Goal: Check status: Check status

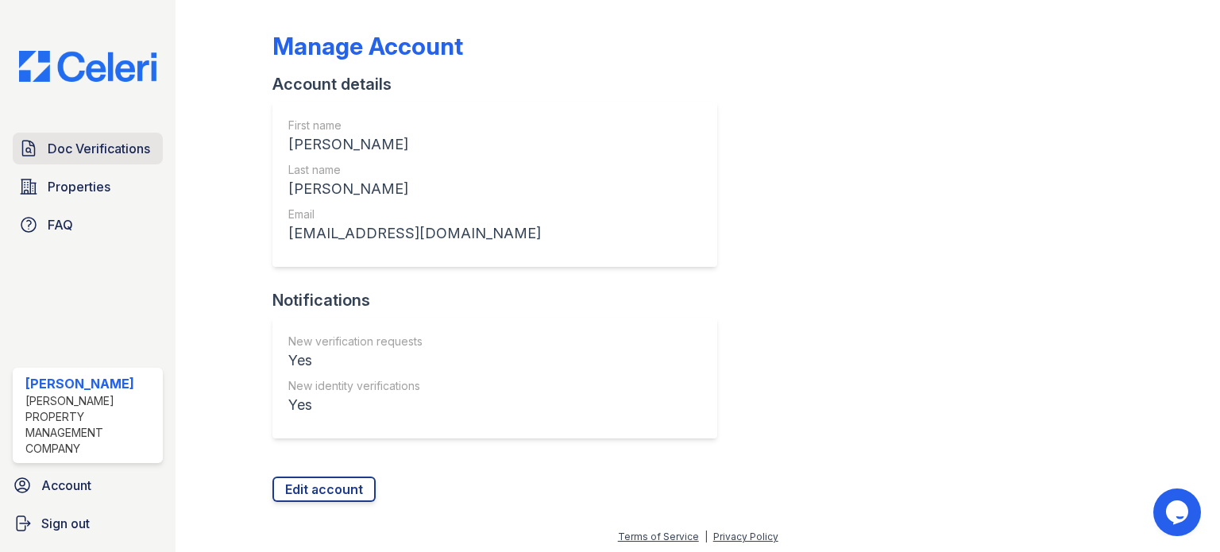
click at [133, 155] on span "Doc Verifications" at bounding box center [99, 148] width 102 height 19
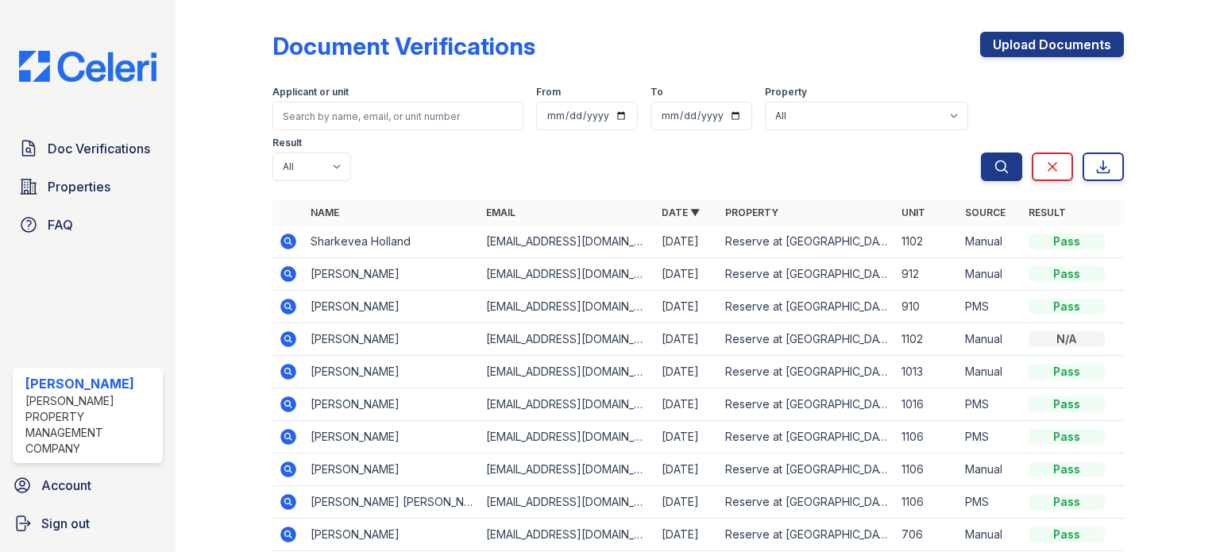
click at [294, 241] on icon at bounding box center [288, 241] width 16 height 16
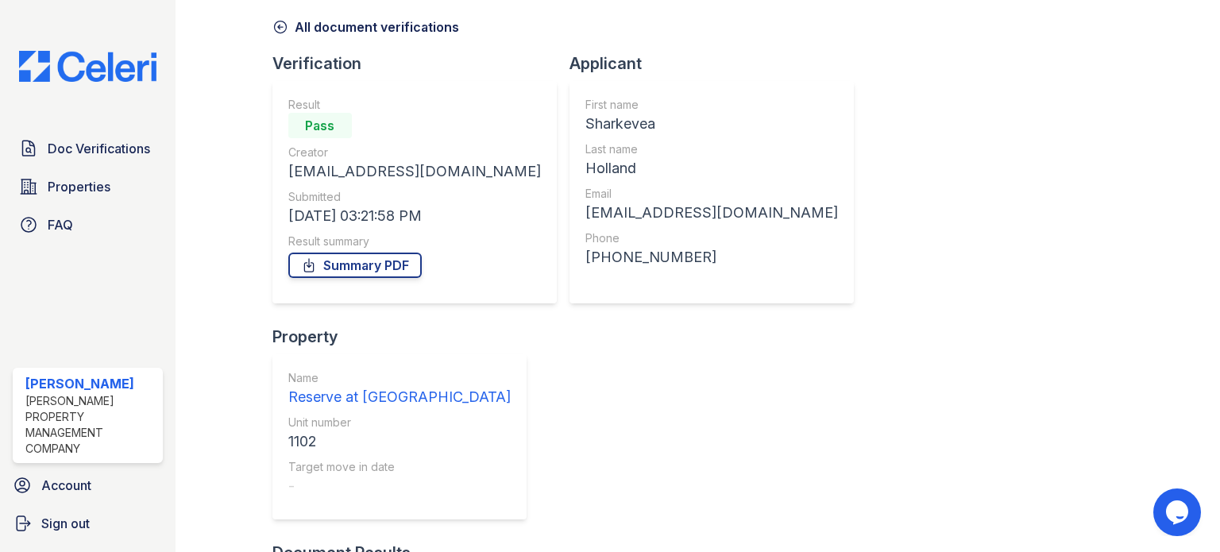
scroll to position [78, 0]
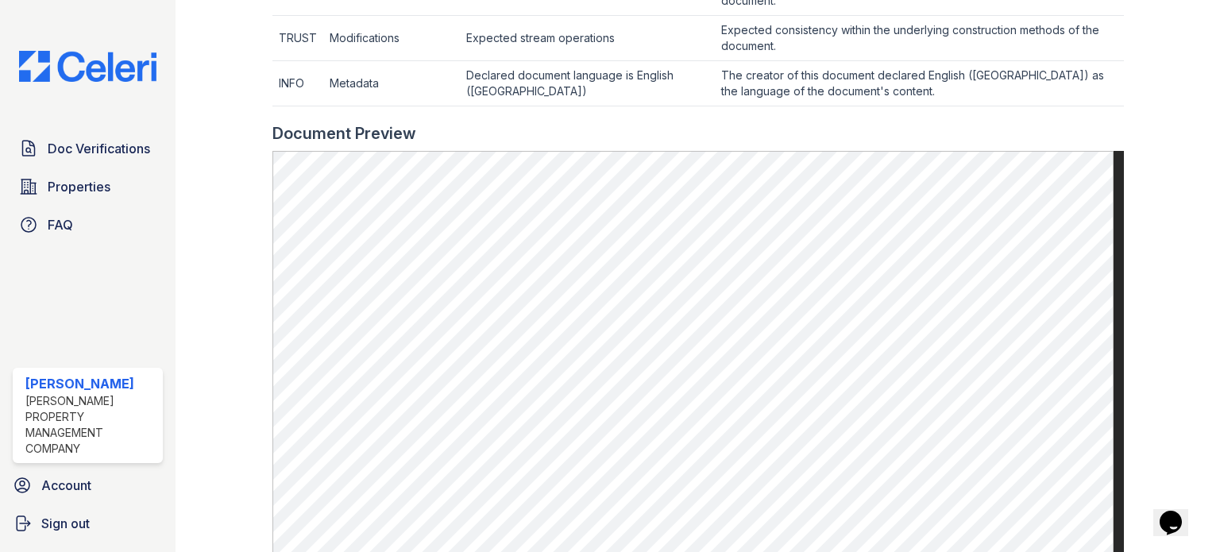
scroll to position [715, 0]
